Goal: Transaction & Acquisition: Book appointment/travel/reservation

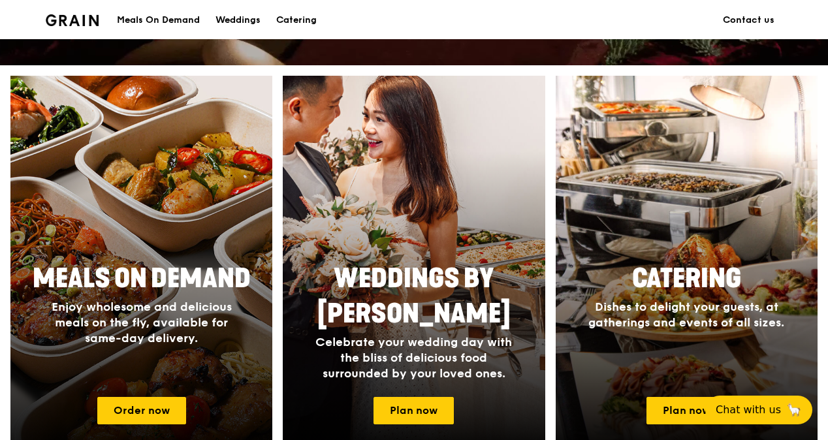
scroll to position [588, 0]
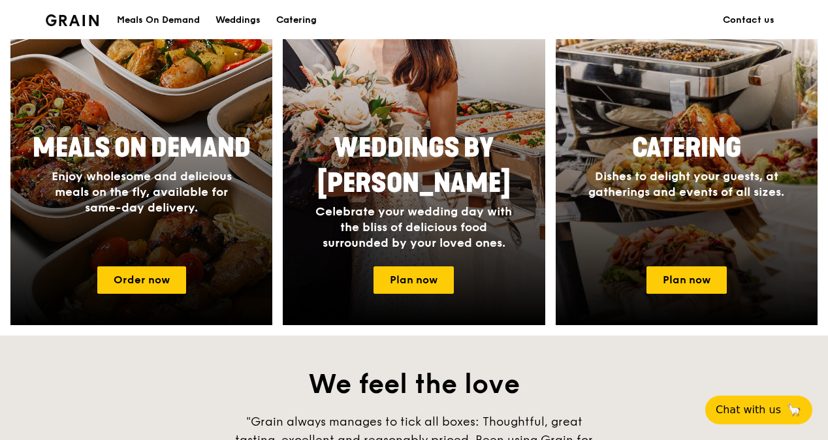
click at [299, 22] on div "Catering" at bounding box center [296, 20] width 41 height 39
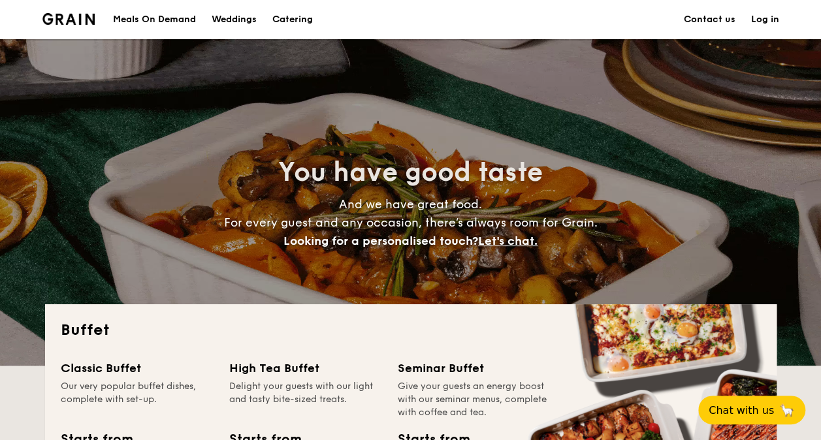
click at [303, 18] on h1 "Catering" at bounding box center [292, 19] width 41 height 39
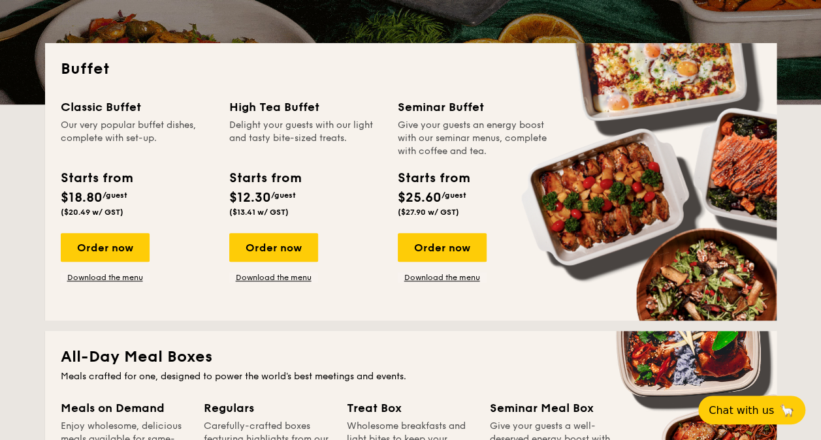
scroll to position [588, 0]
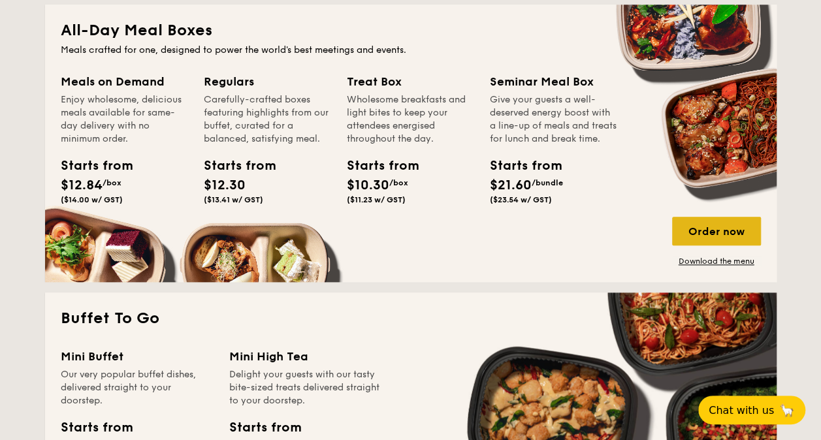
click at [706, 226] on div "Order now" at bounding box center [716, 231] width 89 height 29
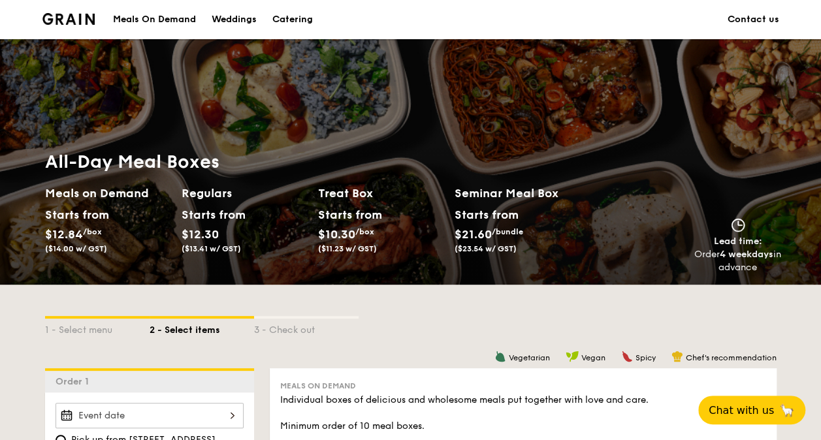
scroll to position [327, 0]
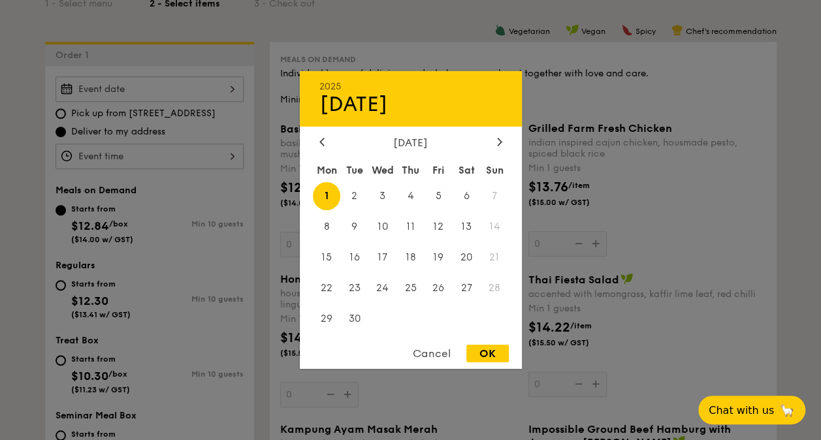
click at [166, 86] on div "2025 Sep [DATE] Tue Wed Thu Fri Sat Sun 1 2 3 4 5 6 7 8 9 10 11 12 13 14 15 16 …" at bounding box center [150, 88] width 188 height 25
click at [325, 143] on div at bounding box center [322, 143] width 12 height 12
click at [249, 139] on div at bounding box center [410, 220] width 821 height 440
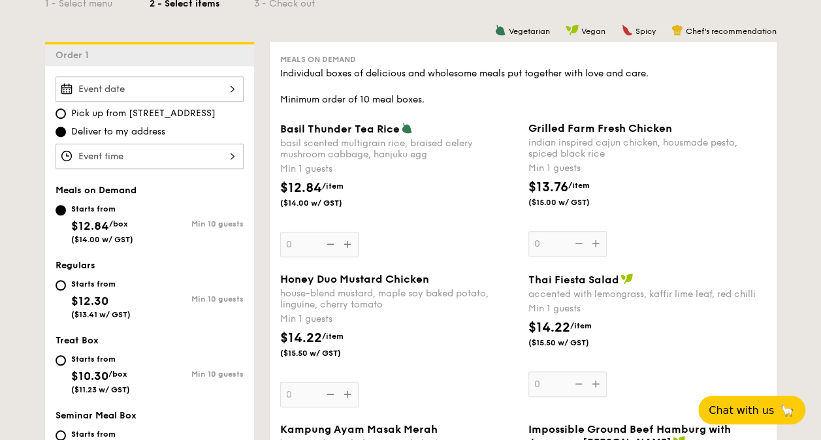
scroll to position [196, 0]
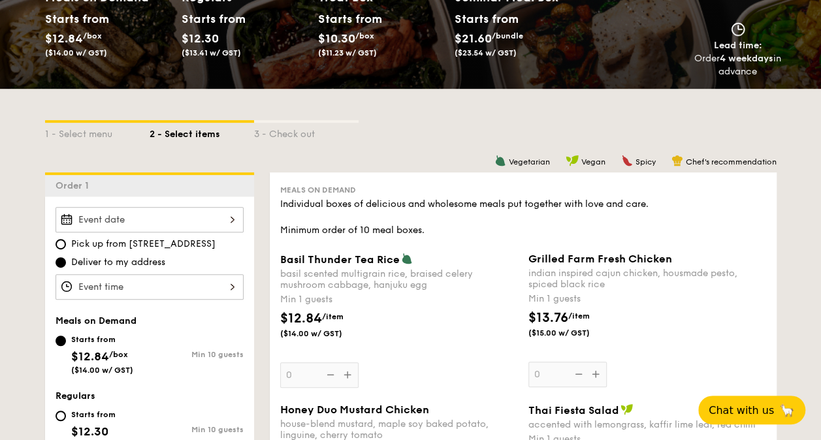
click at [126, 215] on div at bounding box center [150, 219] width 188 height 25
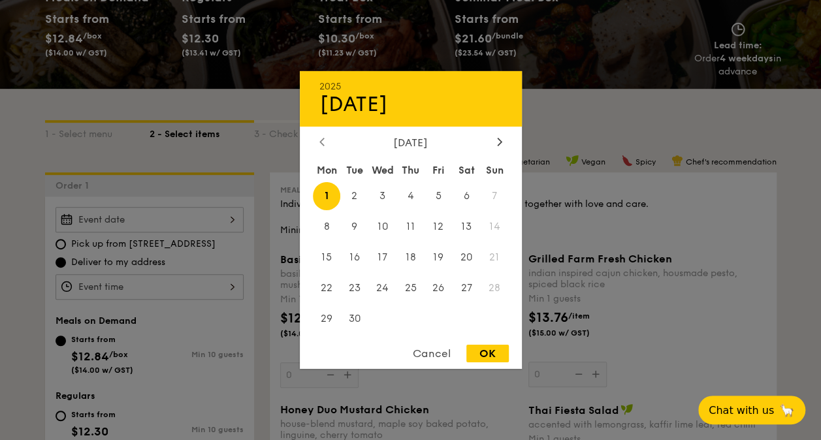
click at [322, 140] on icon at bounding box center [321, 141] width 5 height 8
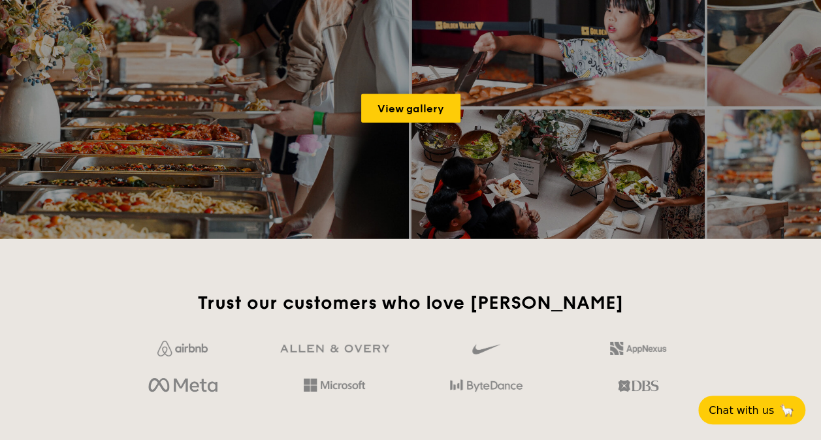
scroll to position [2054, 0]
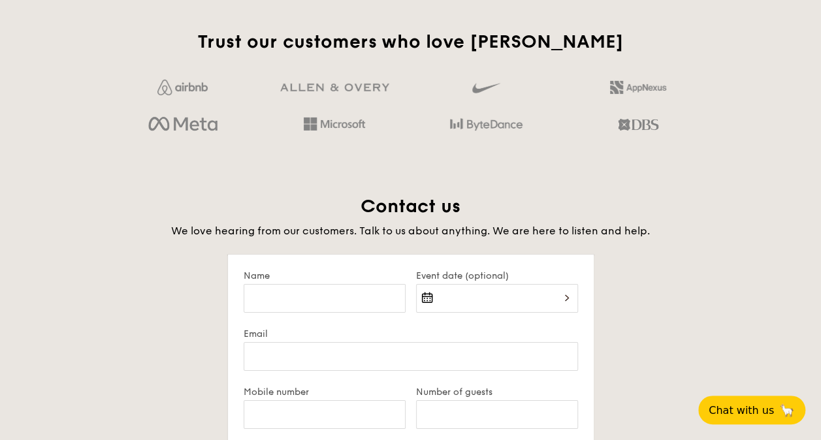
click at [482, 295] on div at bounding box center [497, 306] width 162 height 44
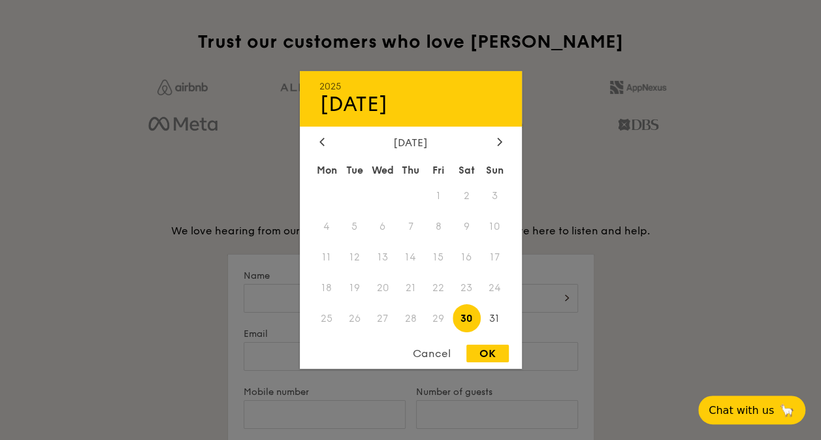
click at [164, 204] on div at bounding box center [410, 220] width 821 height 440
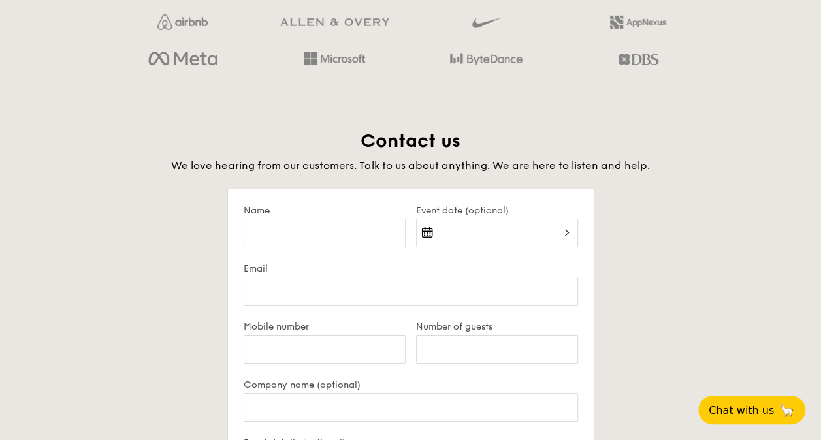
scroll to position [2185, 0]
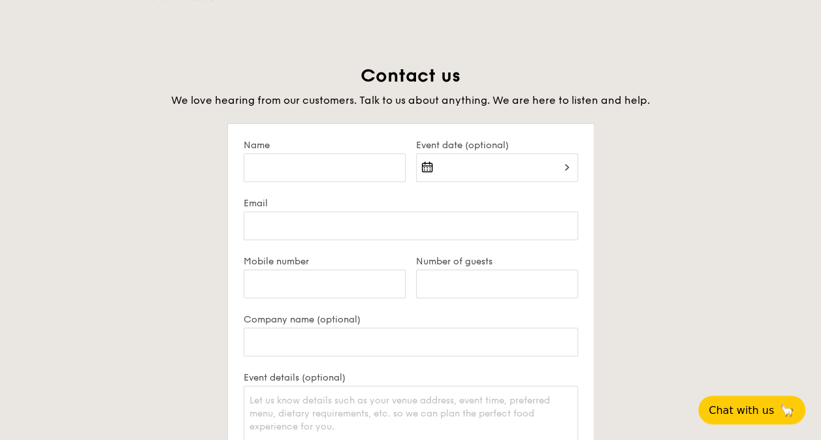
click at [443, 163] on div at bounding box center [497, 176] width 162 height 44
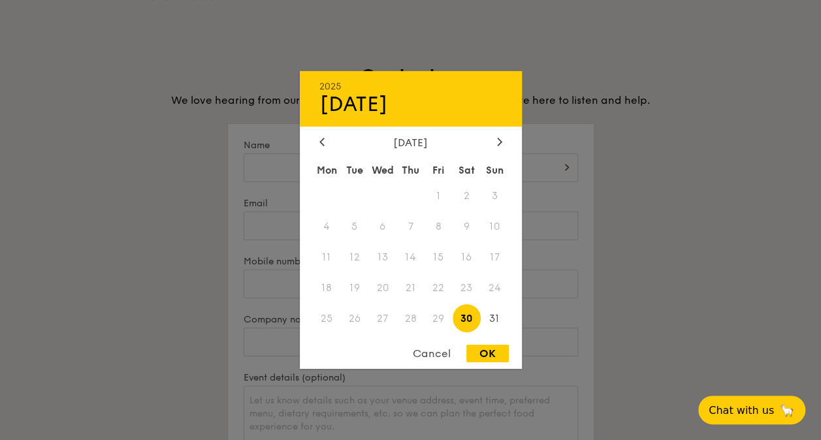
click at [252, 169] on div at bounding box center [410, 220] width 821 height 440
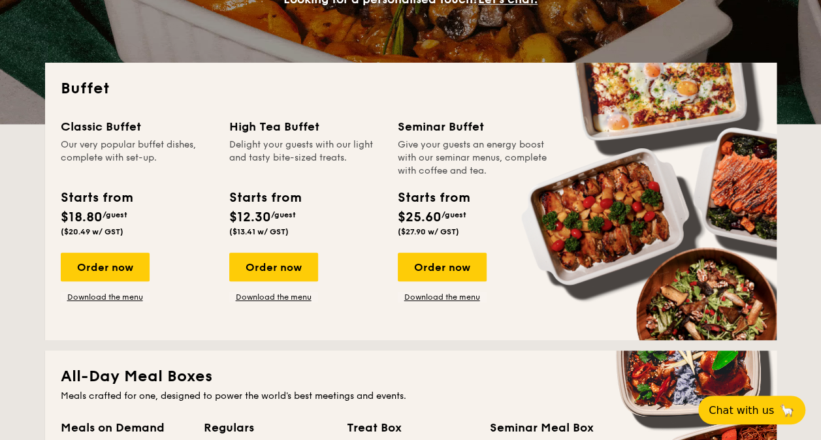
scroll to position [0, 0]
